Goal: Transaction & Acquisition: Purchase product/service

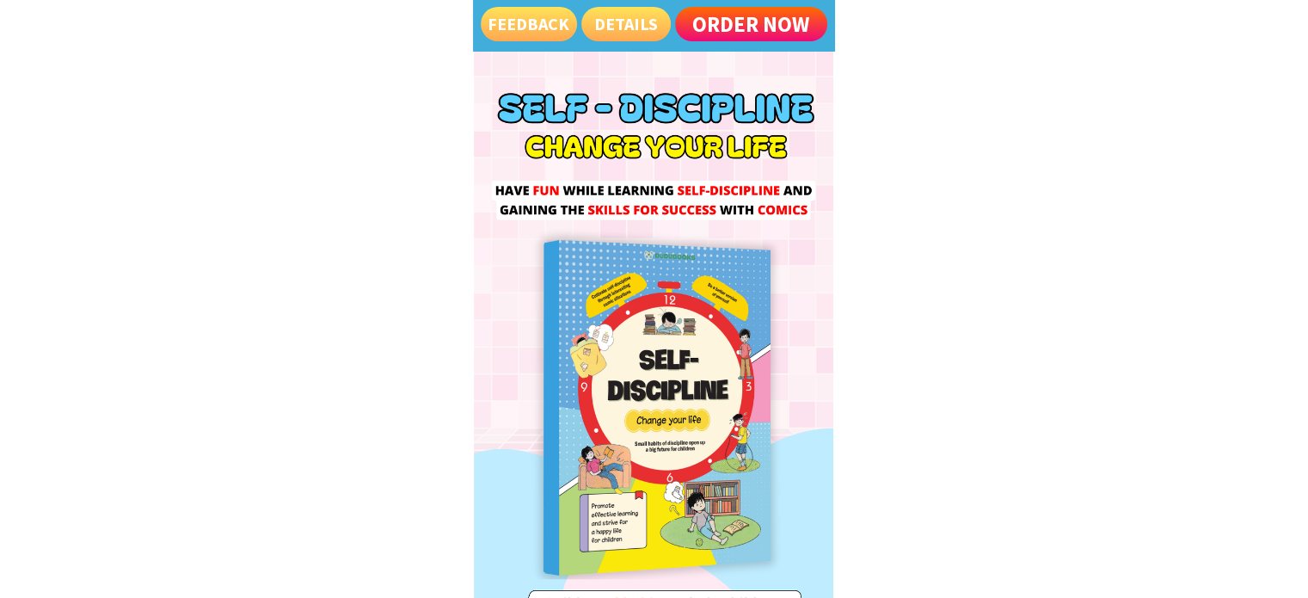
click at [657, 350] on div at bounding box center [654, 375] width 360 height 648
drag, startPoint x: 595, startPoint y: 268, endPoint x: 1178, endPoint y: 385, distance: 593.8
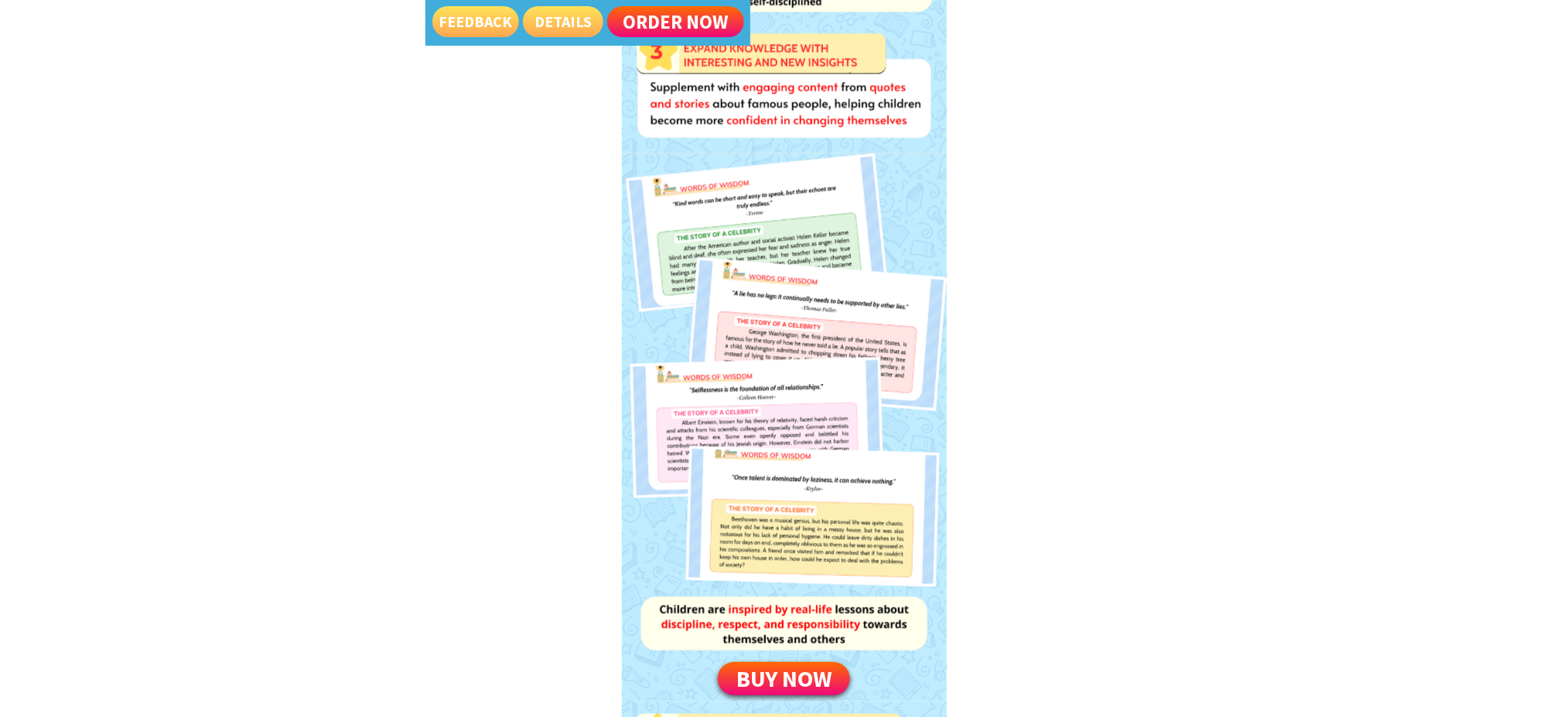
scroll to position [1973, 0]
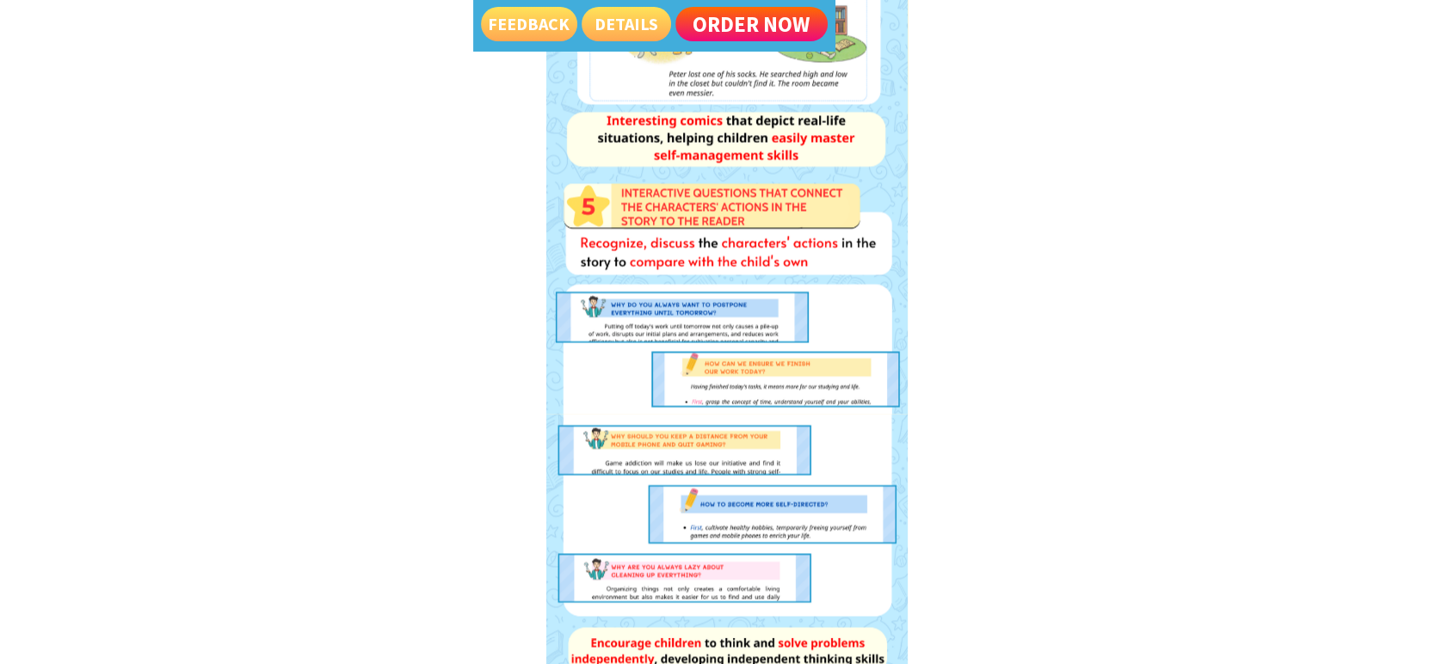
scroll to position [3344, 0]
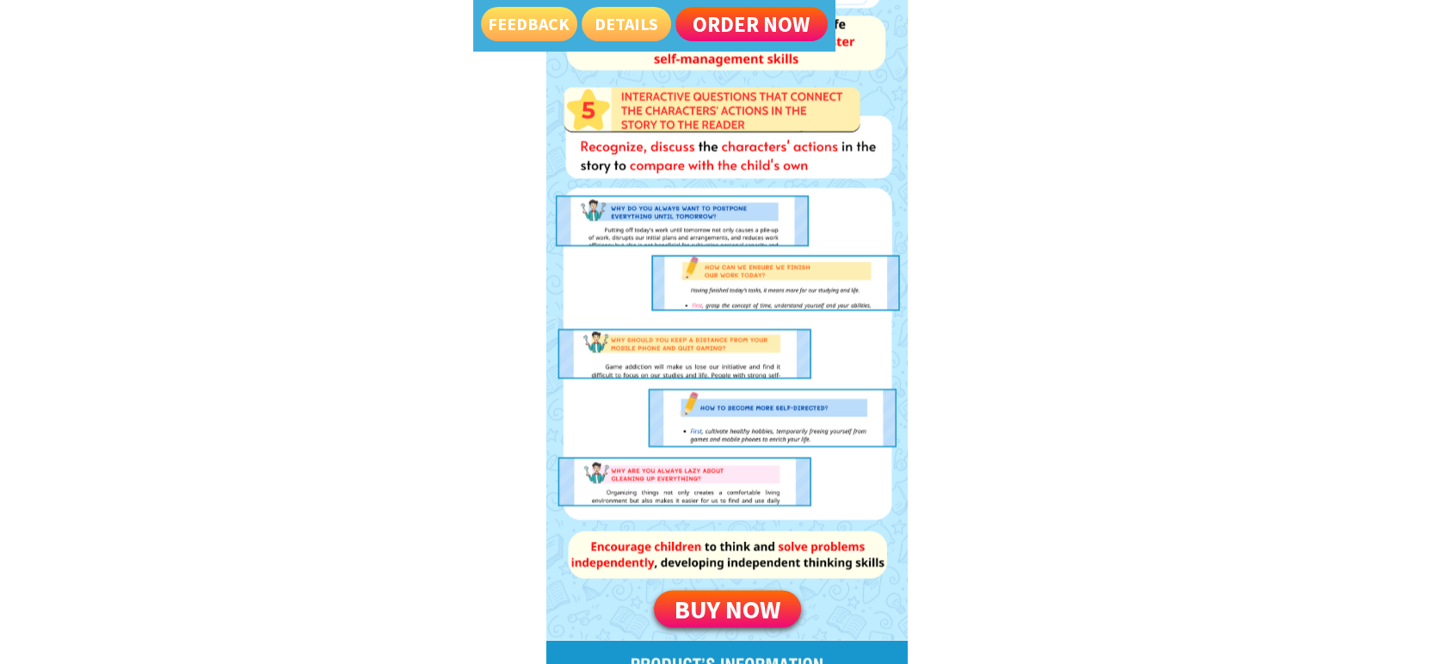
drag, startPoint x: 539, startPoint y: 77, endPoint x: 766, endPoint y: 331, distance: 340.6
